Goal: Communication & Community: Answer question/provide support

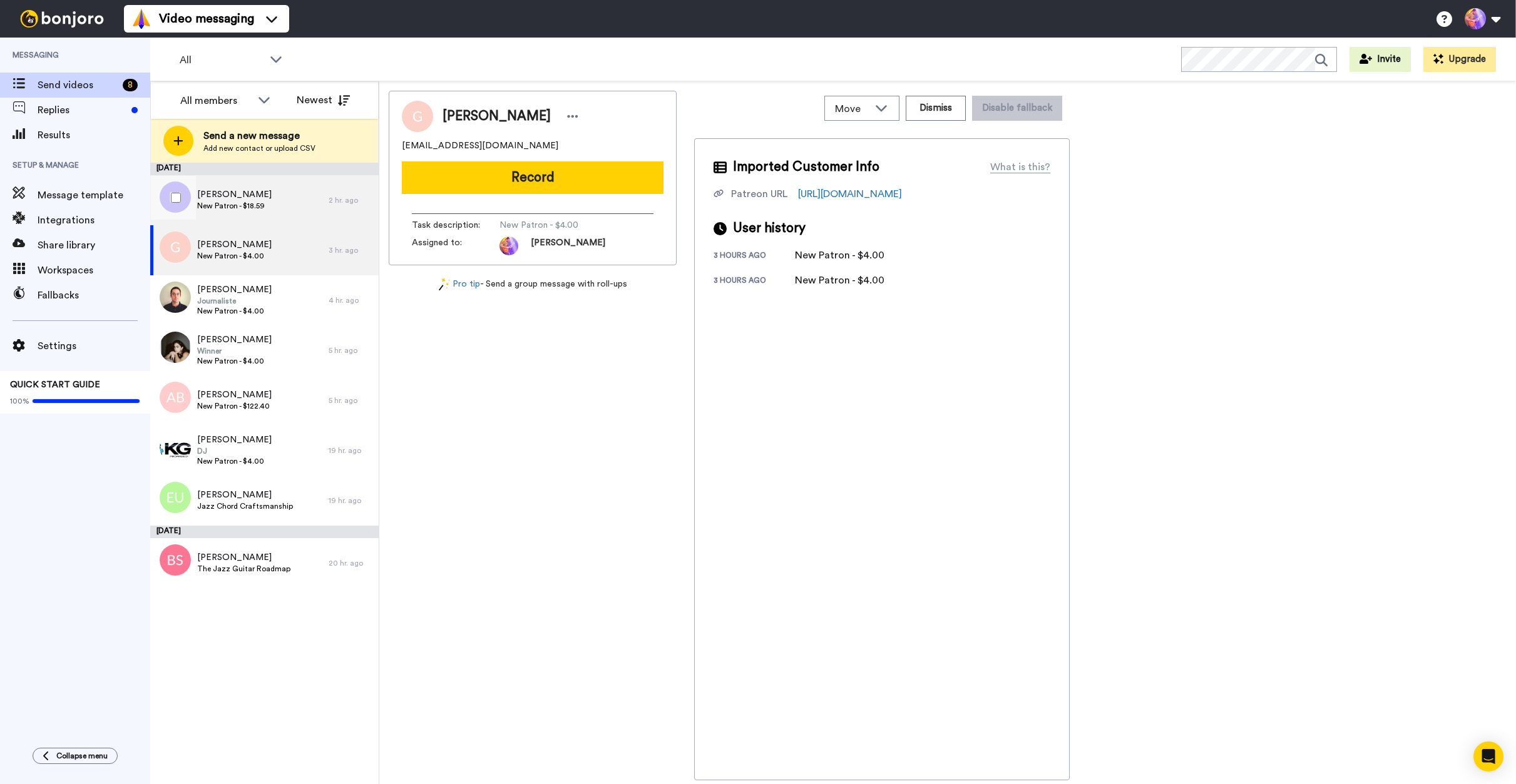
click at [280, 197] on div "Martin New Patron - $18.59" at bounding box center [239, 200] width 178 height 50
click at [966, 281] on div "2 hours ago New Patron - $15.00" at bounding box center [882, 280] width 336 height 15
click at [73, 117] on span "Replies" at bounding box center [82, 110] width 89 height 15
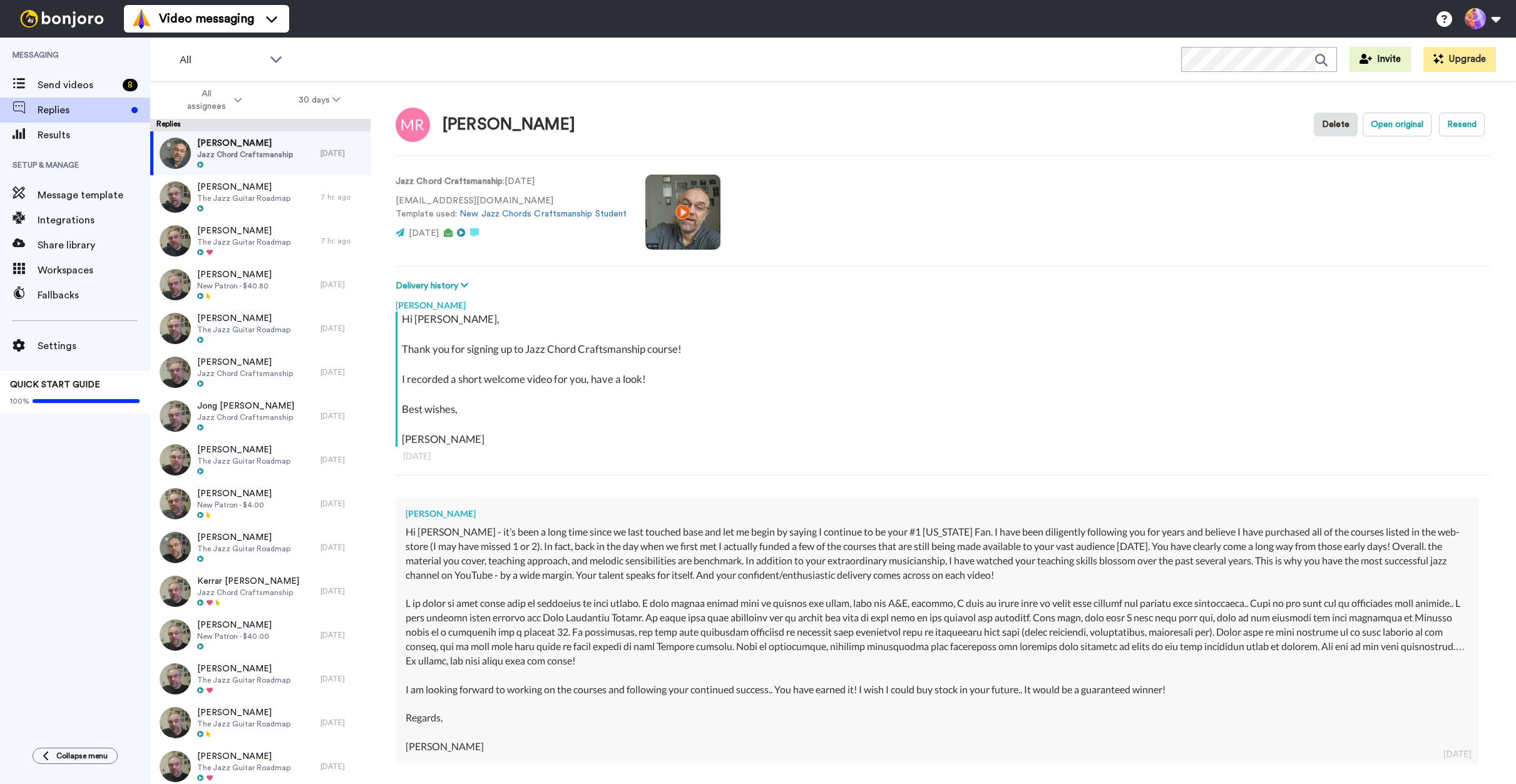
type textarea "x"
